Goal: Information Seeking & Learning: Learn about a topic

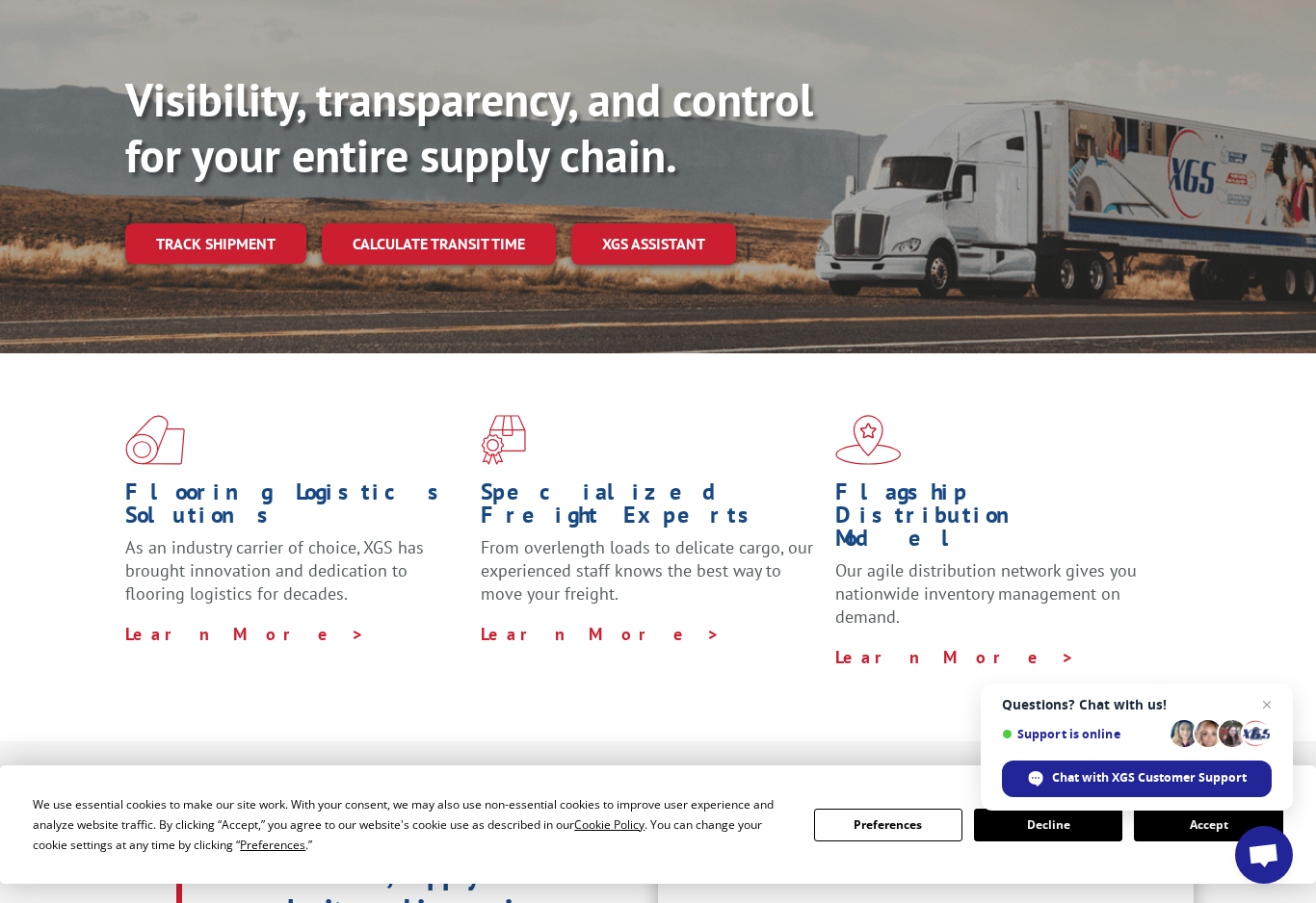
scroll to position [205, 0]
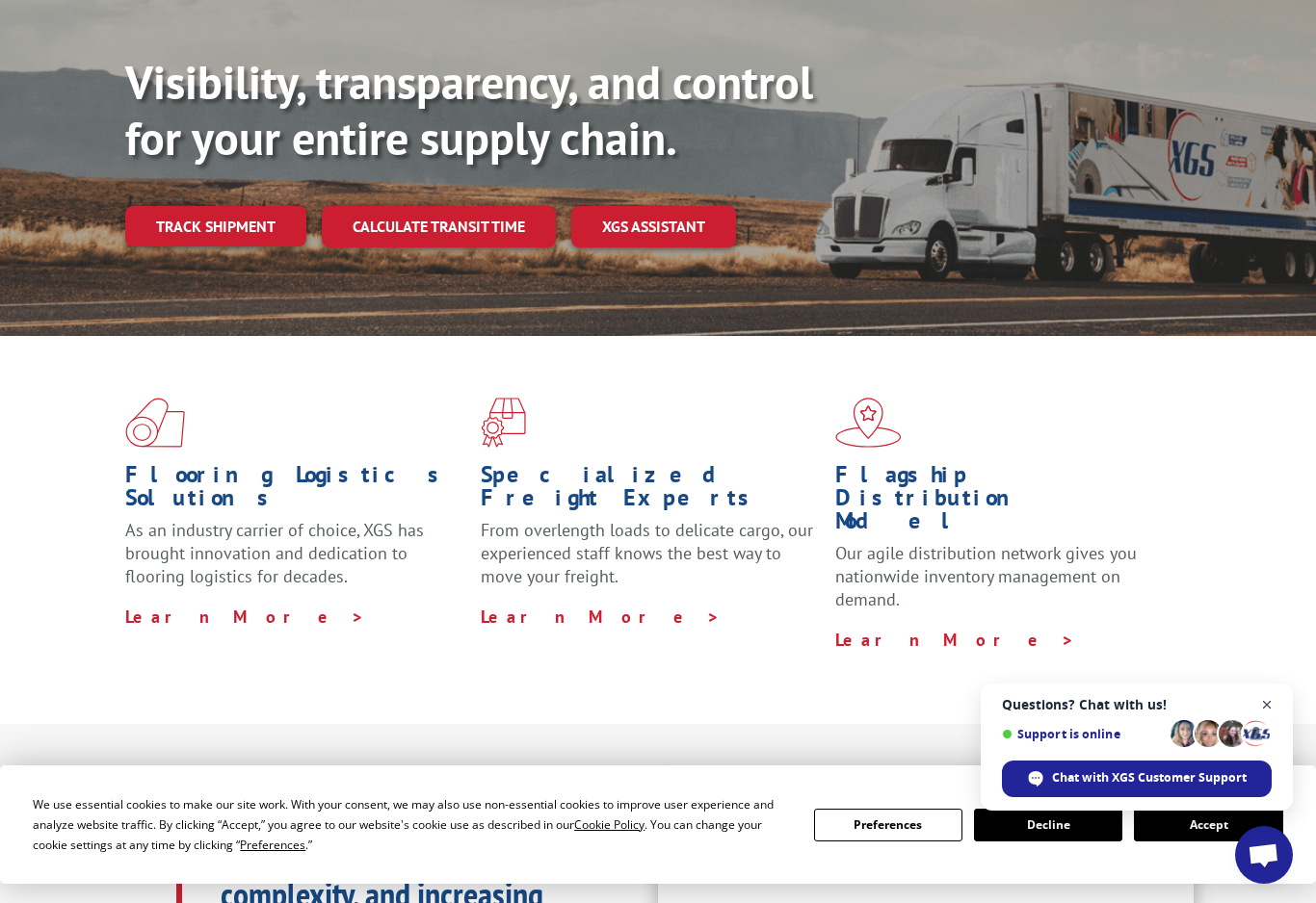
click at [1256, 717] on span "Close chat" at bounding box center [1267, 705] width 24 height 24
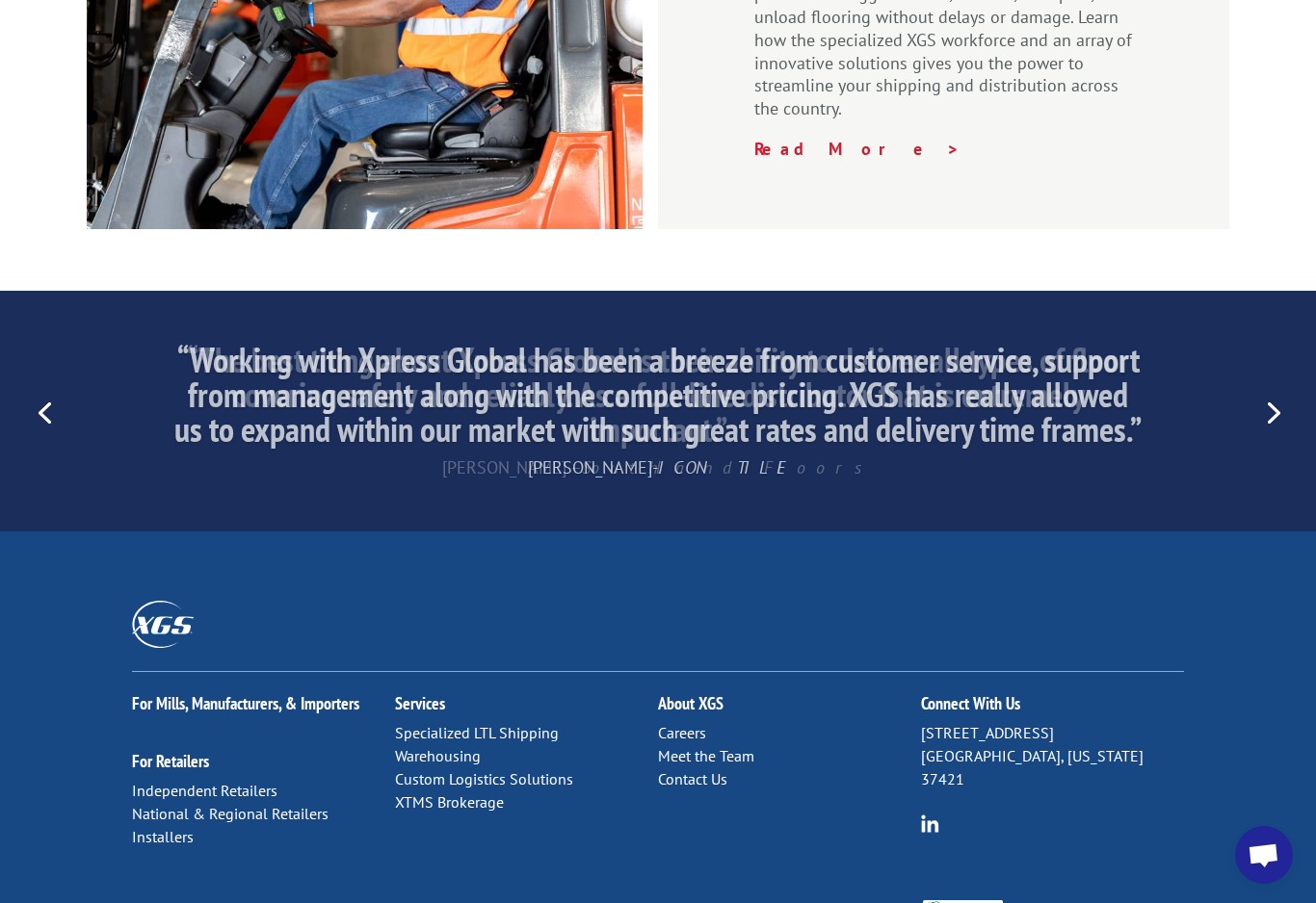
scroll to position [2824, 0]
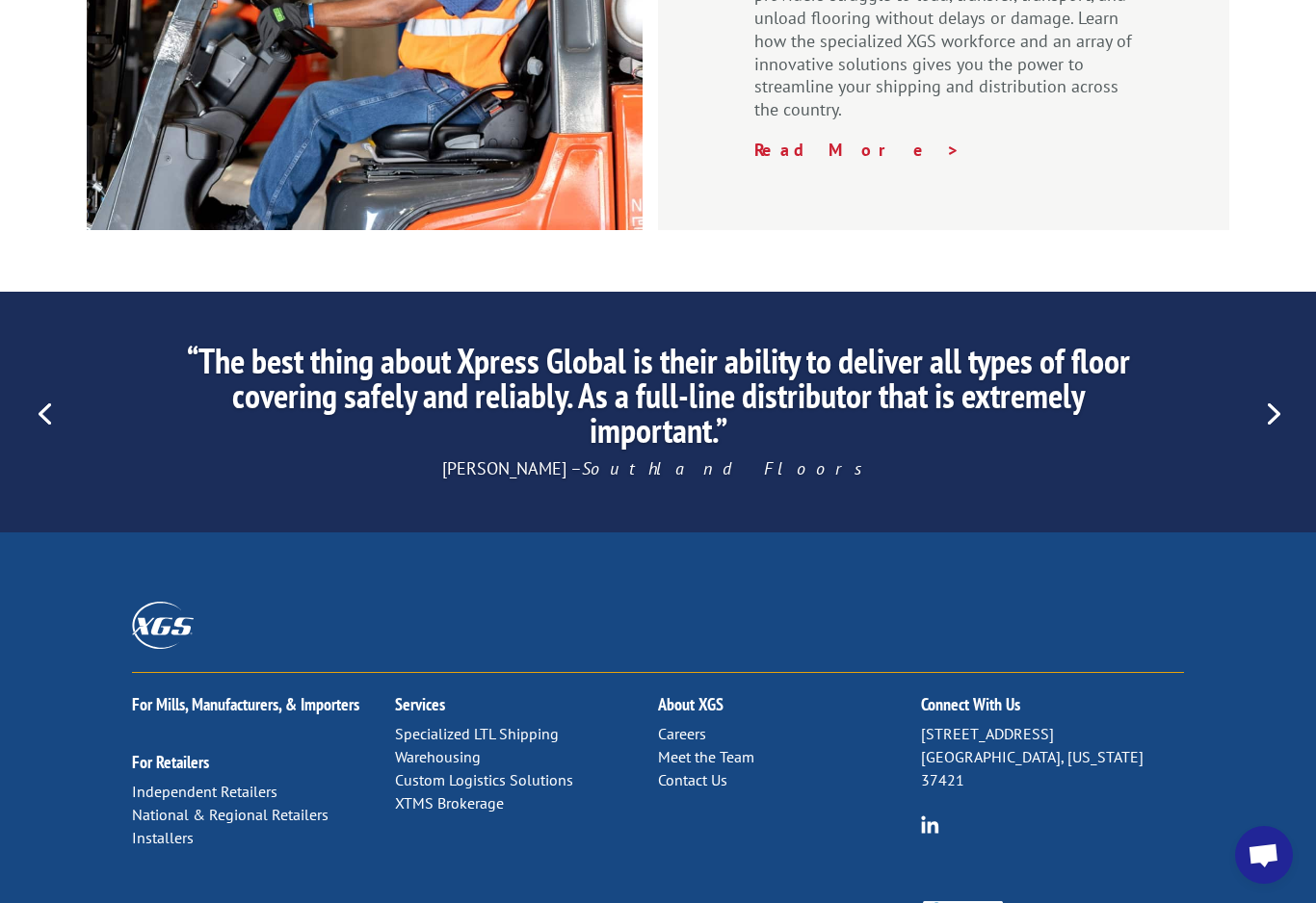
click at [728, 747] on link "Meet the Team" at bounding box center [706, 757] width 97 height 19
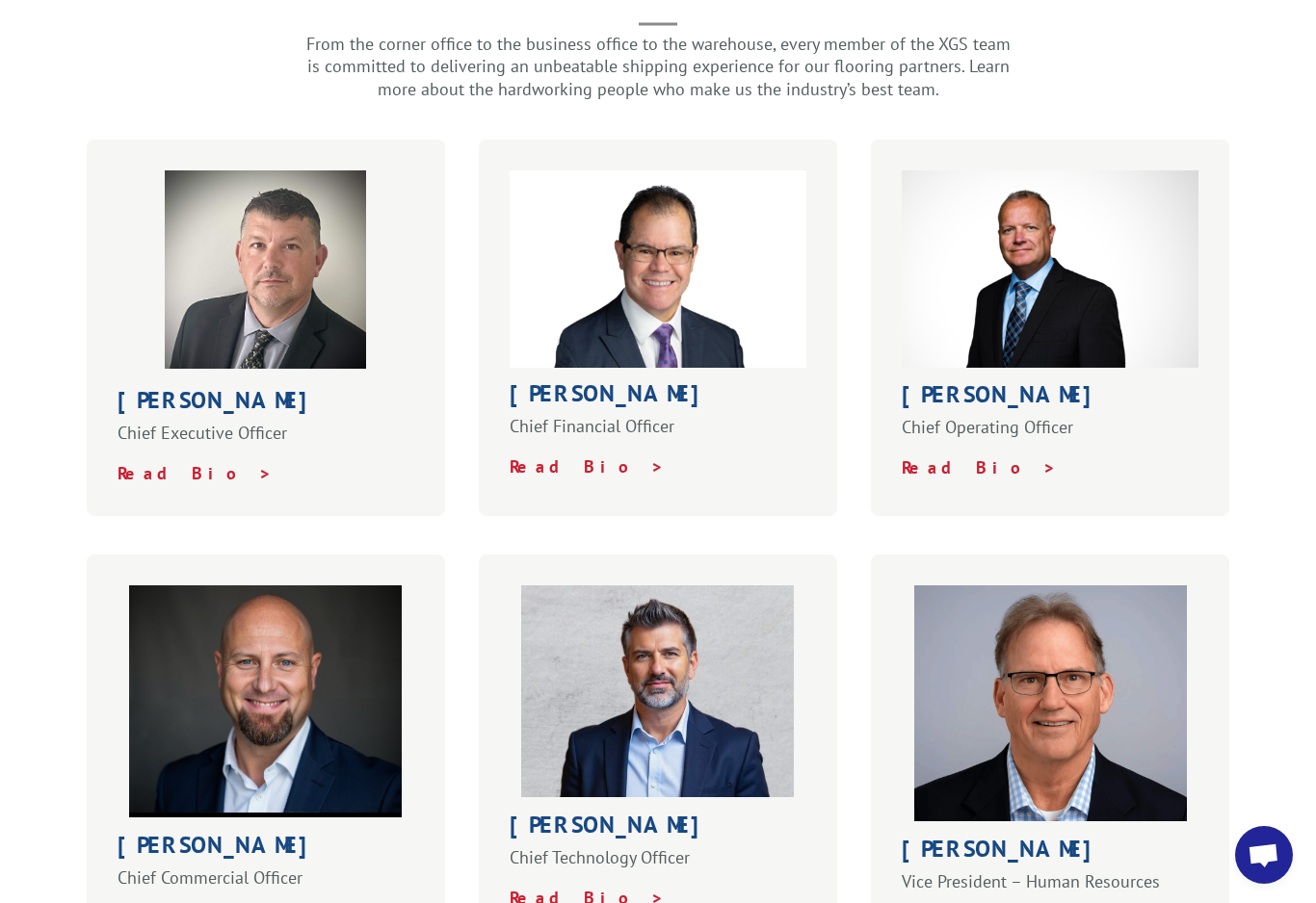
scroll to position [525, 0]
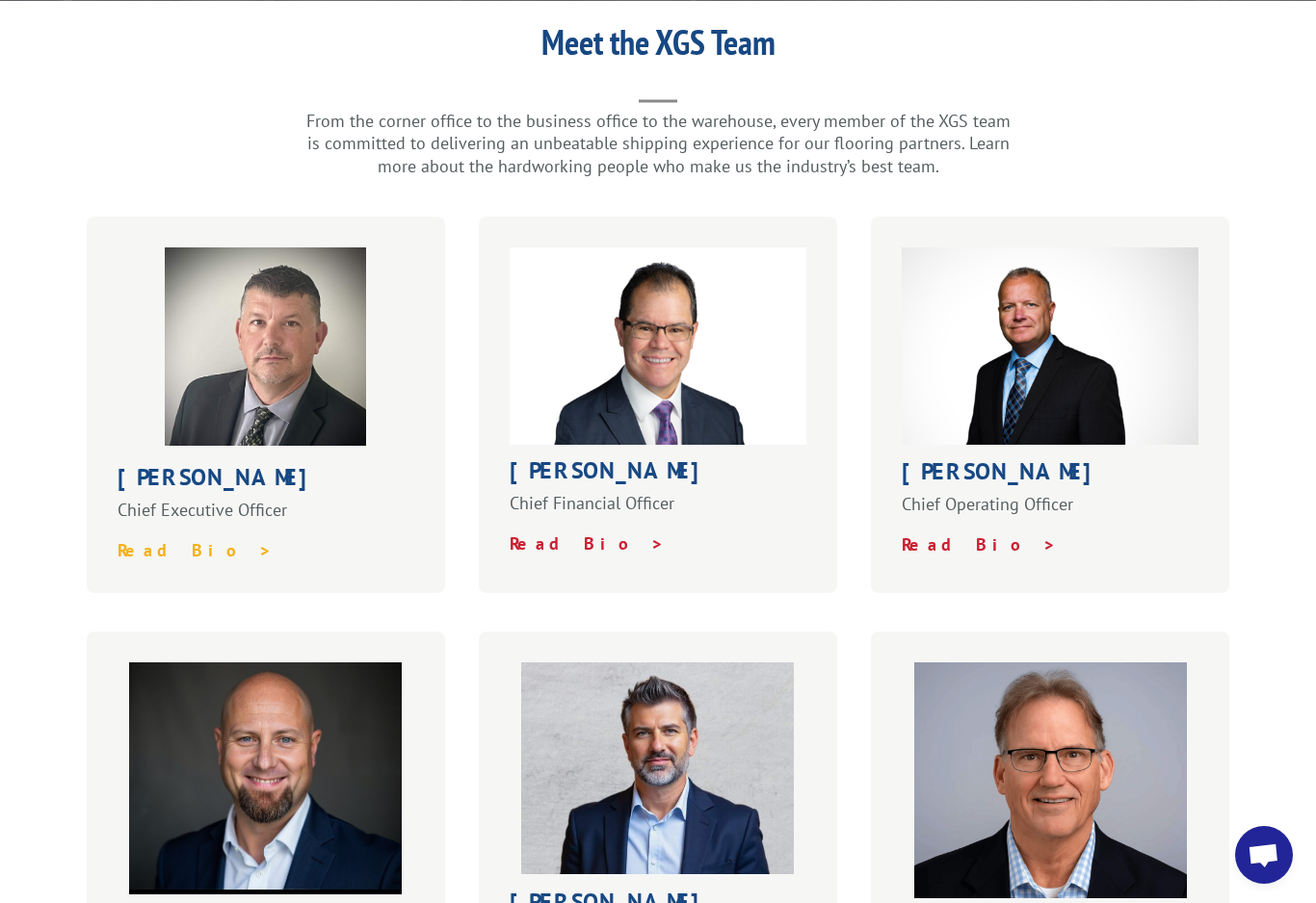
click at [132, 539] on strong "Read Bio >" at bounding box center [195, 550] width 155 height 22
click at [572, 459] on h1 "Roger Silva" at bounding box center [658, 476] width 297 height 33
click at [548, 533] on strong "Read Bio >" at bounding box center [587, 543] width 155 height 22
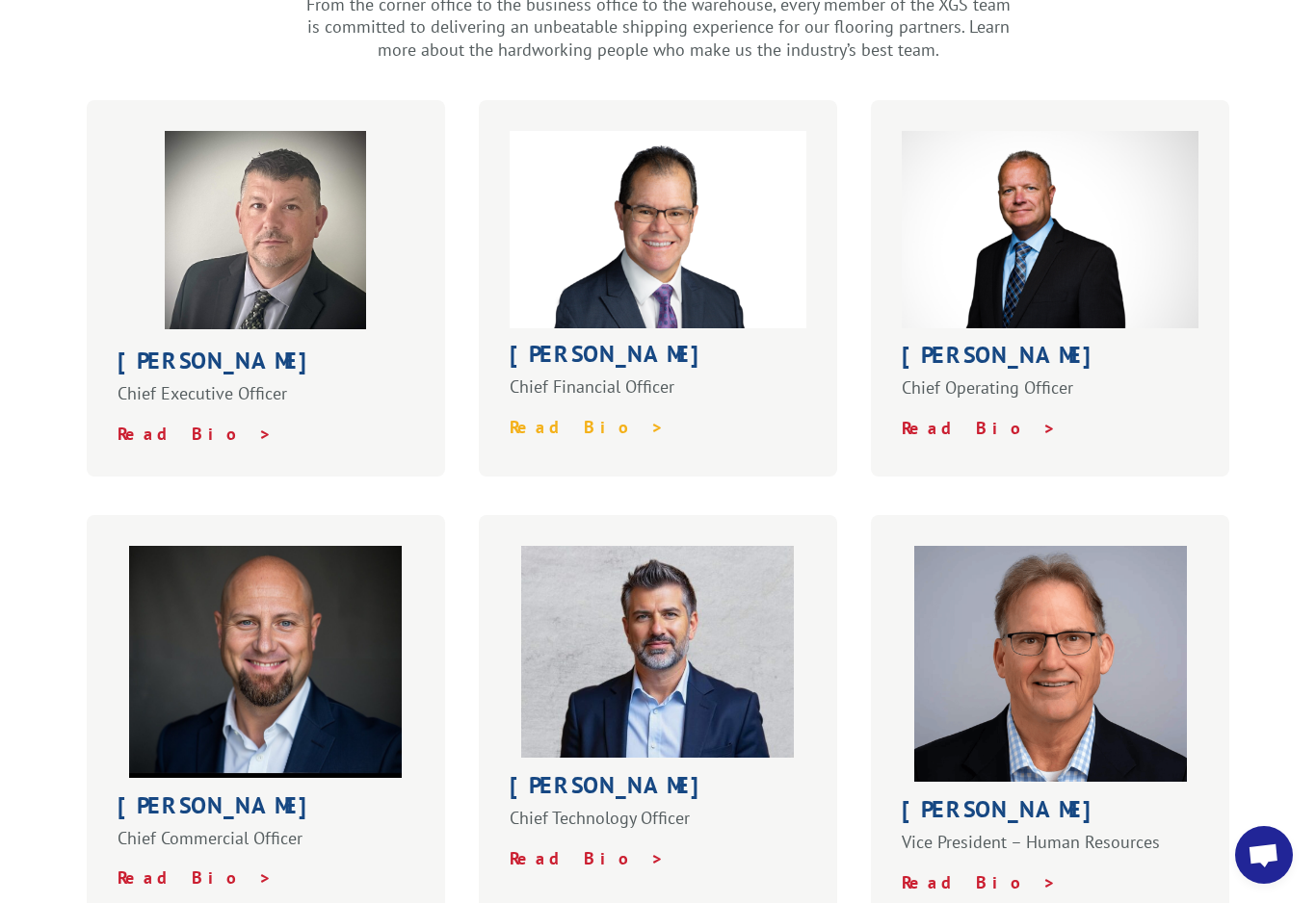
scroll to position [645, 0]
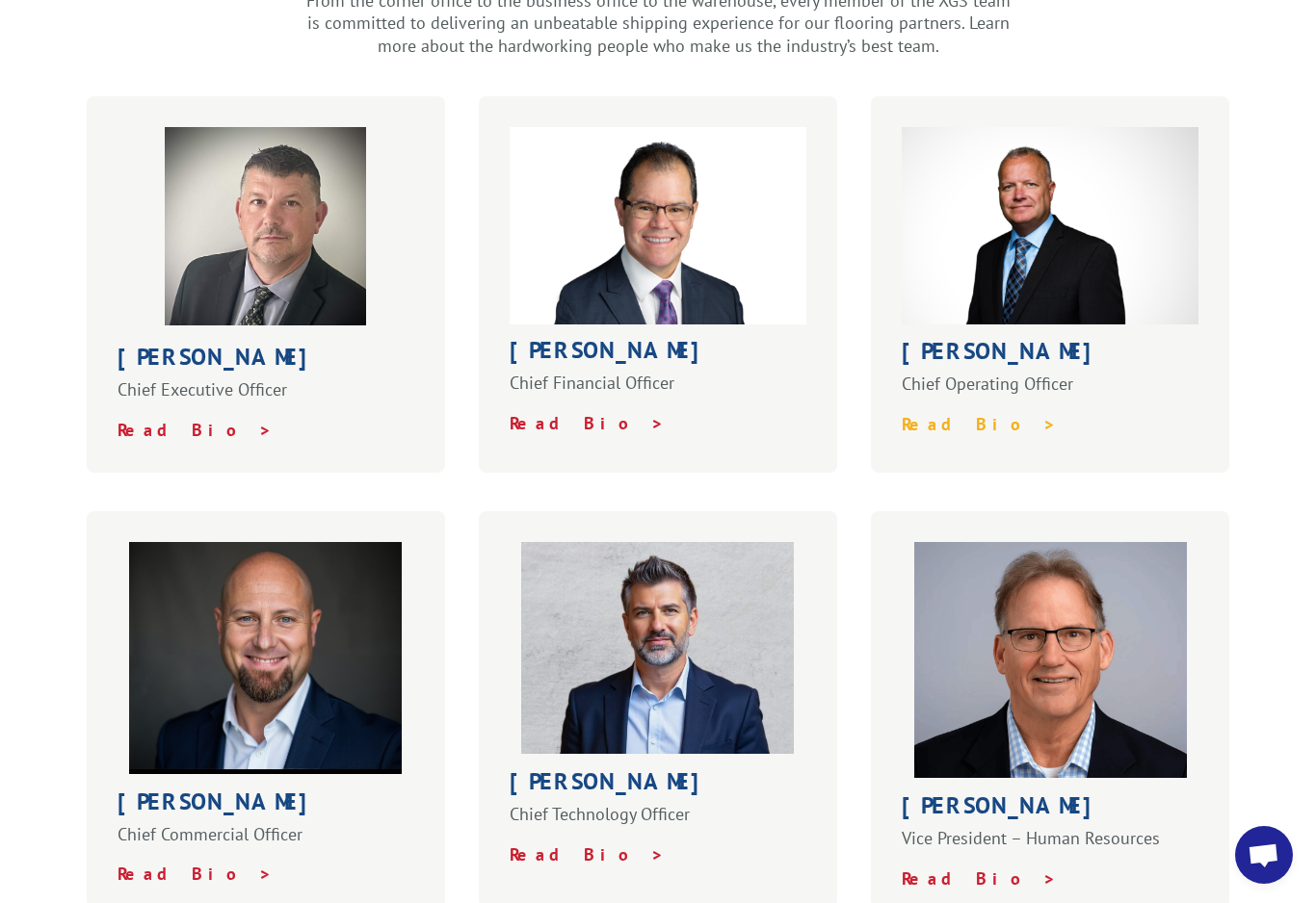
click at [954, 413] on strong "Read Bio >" at bounding box center [979, 423] width 155 height 22
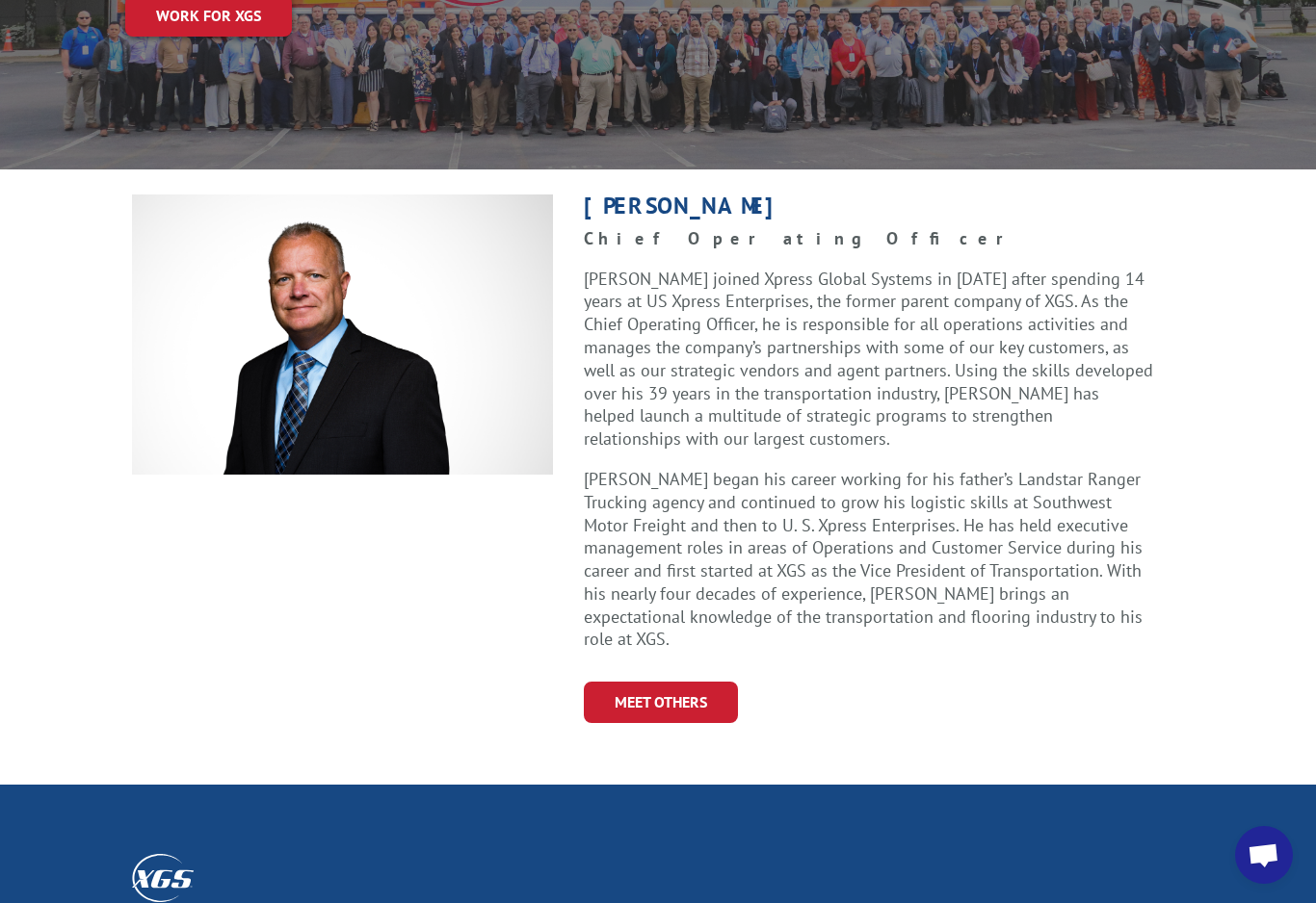
scroll to position [399, 0]
